Goal: Task Accomplishment & Management: Manage account settings

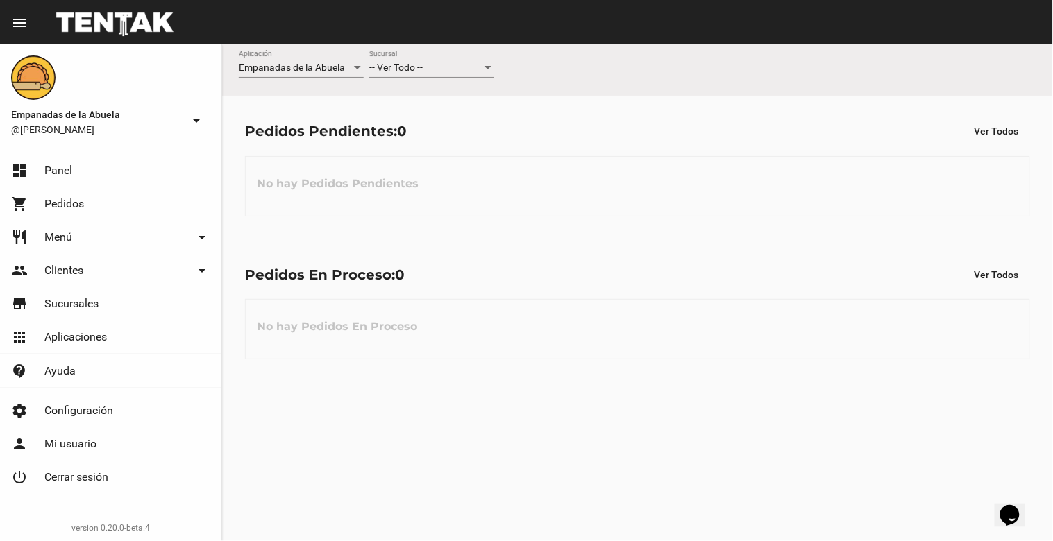
click at [489, 67] on div at bounding box center [487, 67] width 7 height 3
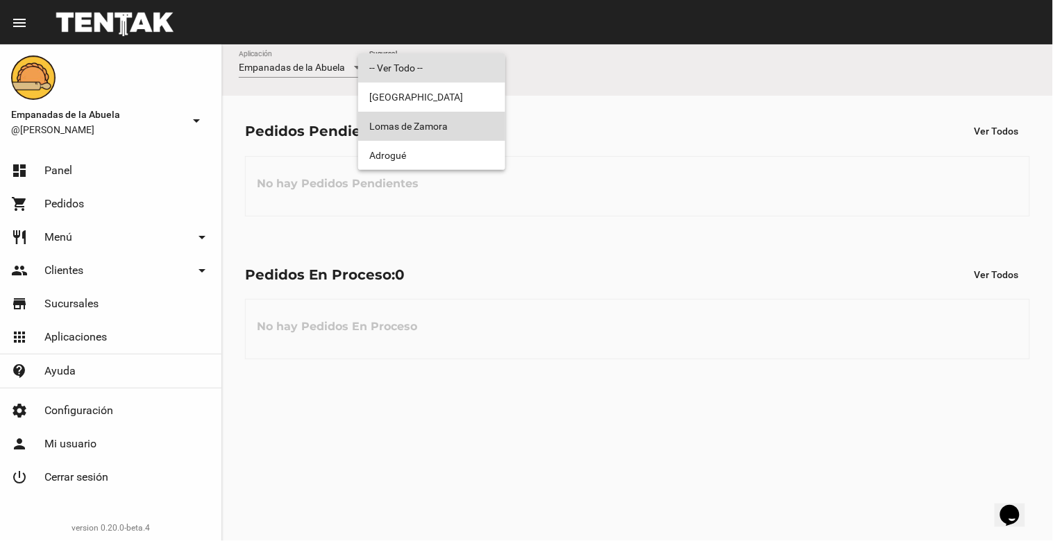
click at [466, 122] on span "Lomas de Zamora" at bounding box center [431, 126] width 125 height 29
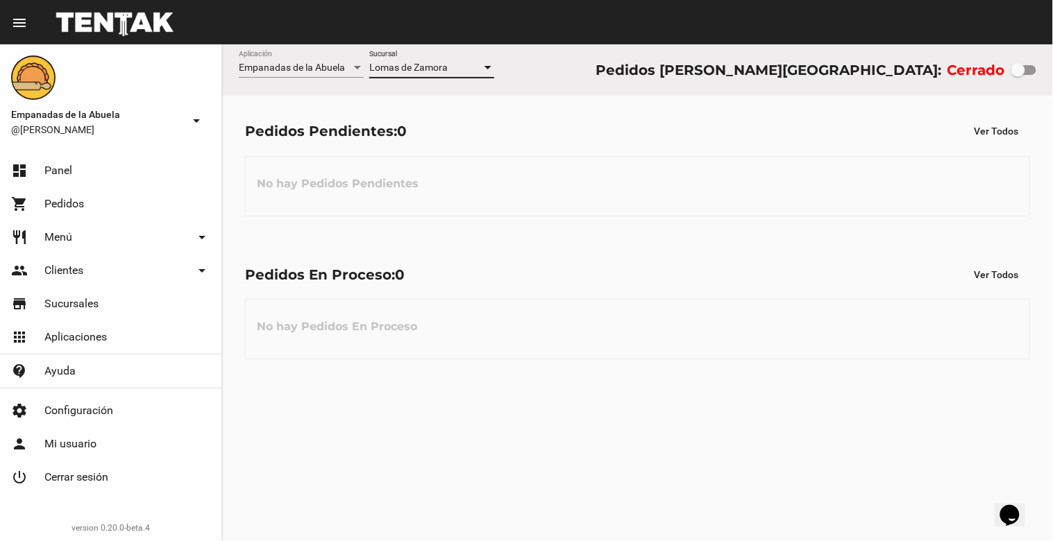
drag, startPoint x: 1021, startPoint y: 68, endPoint x: 1052, endPoint y: 70, distance: 31.3
click at [1052, 70] on div "Empanadas de la Abuela Aplicación [PERSON_NAME] [GEOGRAPHIC_DATA] Pedidos [PERS…" at bounding box center [637, 69] width 831 height 51
checkbox input "true"
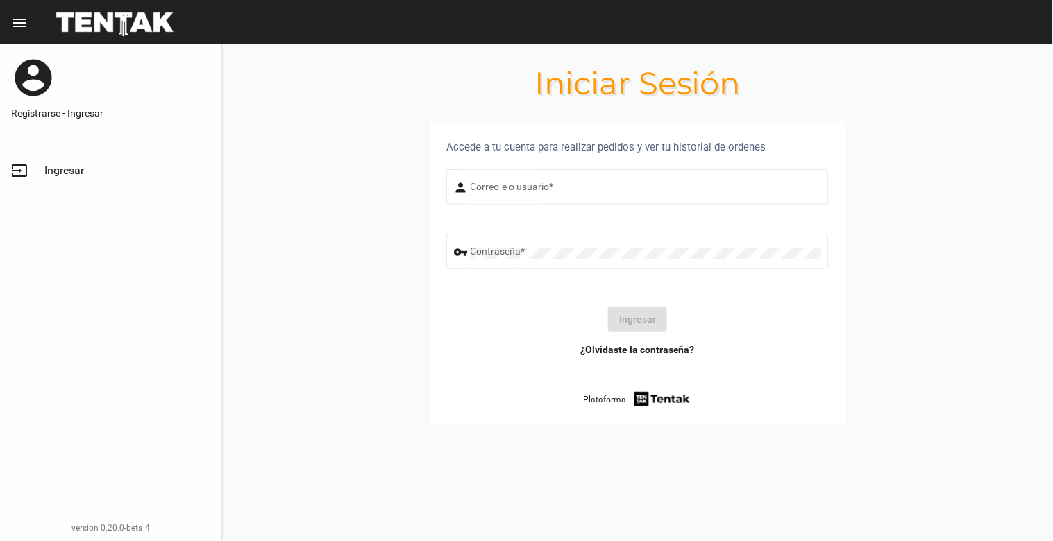
type input "[EMAIL_ADDRESS][DOMAIN_NAME]"
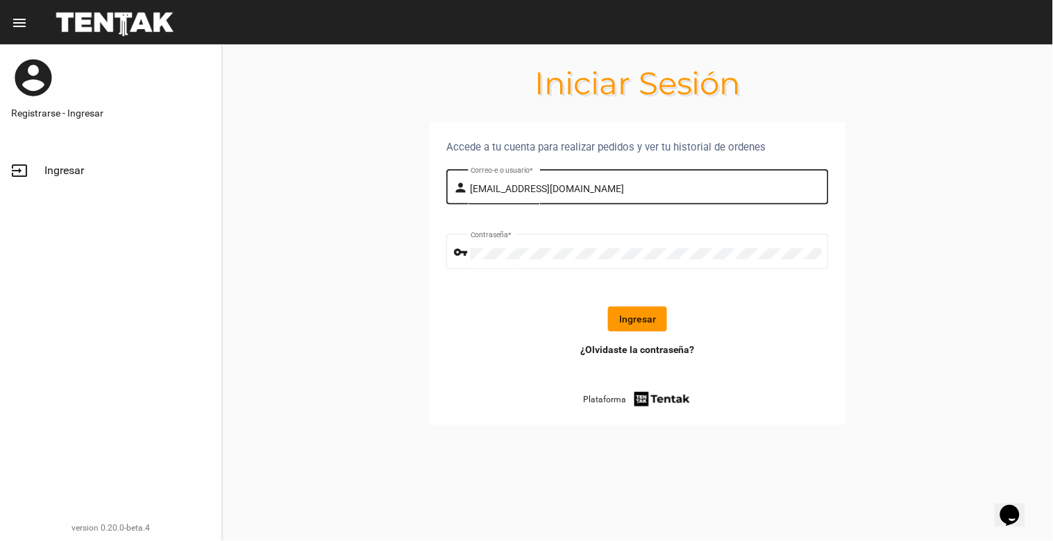
click at [616, 178] on div "[EMAIL_ADDRESS][DOMAIN_NAME] Correo-e o usuario *" at bounding box center [646, 186] width 351 height 38
click at [634, 317] on button "Ingresar" at bounding box center [637, 319] width 59 height 25
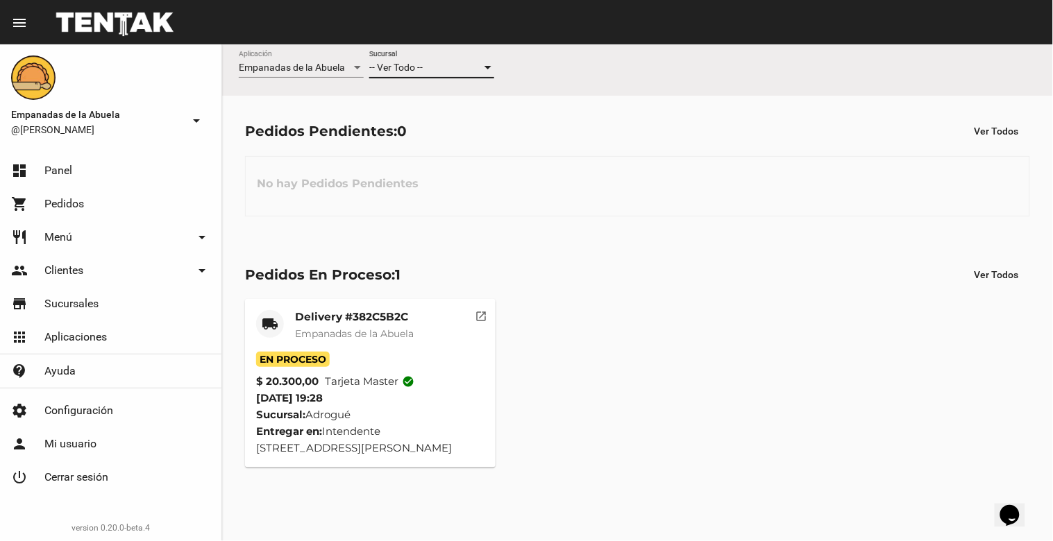
click at [489, 65] on div at bounding box center [488, 67] width 12 height 11
click at [455, 133] on span "Lomas de Zamora" at bounding box center [431, 126] width 125 height 29
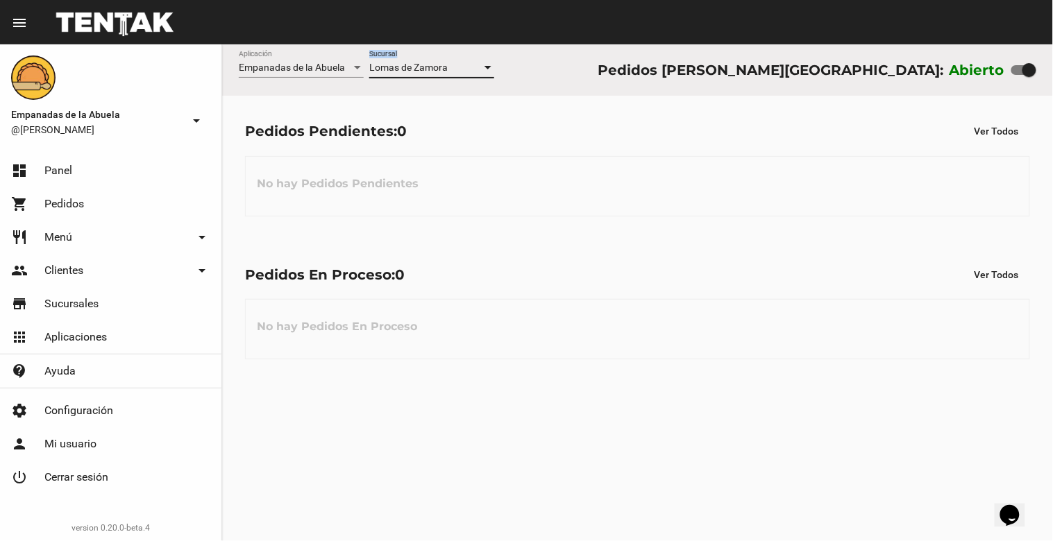
drag, startPoint x: 488, startPoint y: 63, endPoint x: 498, endPoint y: 78, distance: 17.5
click at [498, 78] on div "Empanadas de la Abuela Aplicación [PERSON_NAME] [GEOGRAPHIC_DATA] Pedidos [PERS…" at bounding box center [637, 69] width 831 height 51
click at [486, 67] on div at bounding box center [487, 67] width 7 height 3
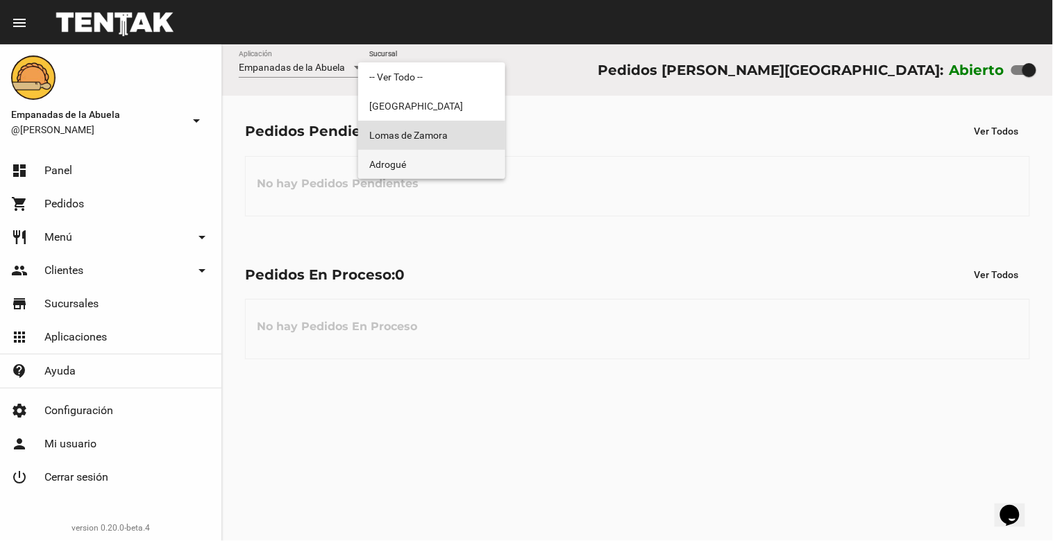
click at [458, 161] on span "Adrogué" at bounding box center [431, 164] width 125 height 29
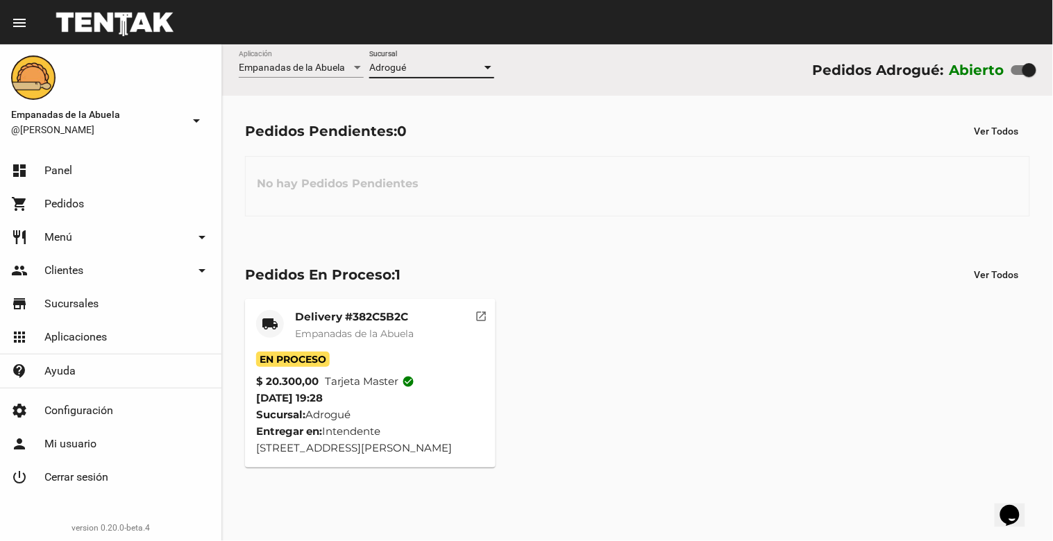
click at [490, 68] on div at bounding box center [487, 67] width 7 height 3
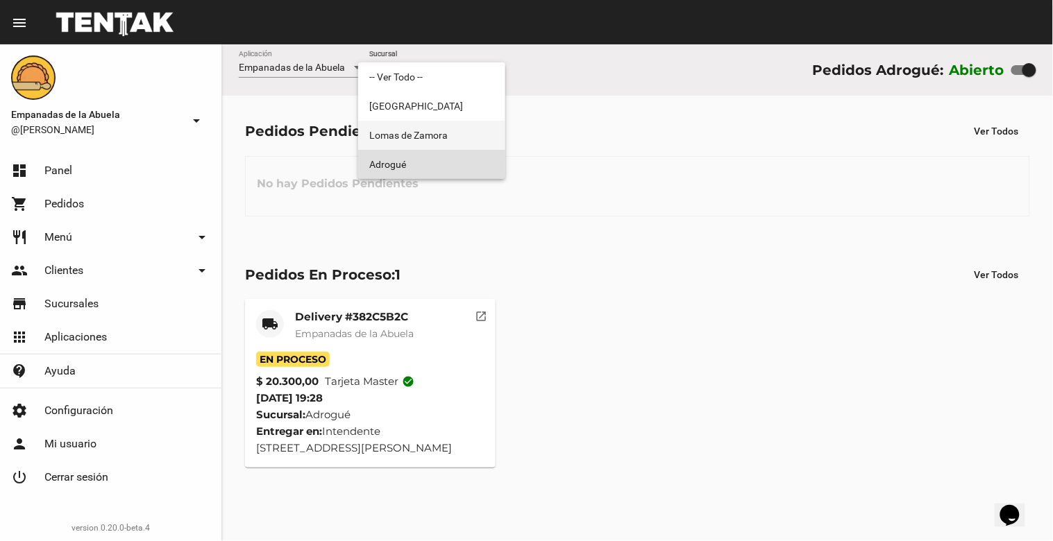
click at [474, 135] on span "Lomas de Zamora" at bounding box center [431, 135] width 125 height 29
